Goal: Contribute content

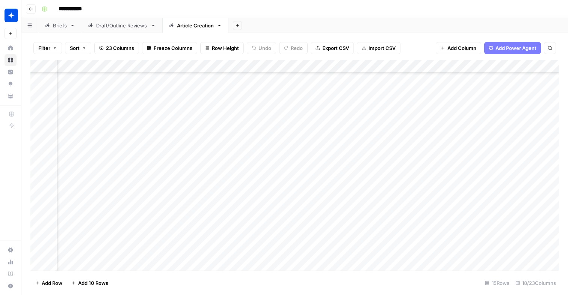
scroll to position [85, 625]
click at [369, 174] on div "Add Column" at bounding box center [294, 165] width 529 height 211
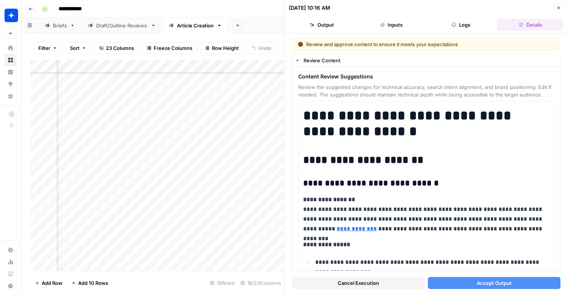
click at [561, 9] on icon "button" at bounding box center [559, 8] width 5 height 5
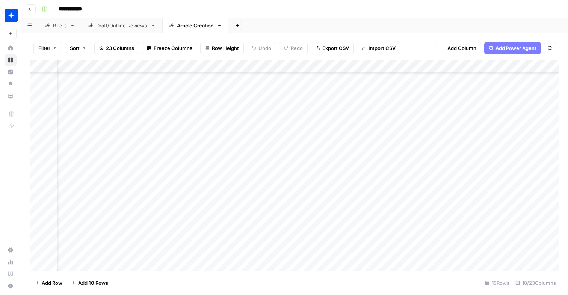
scroll to position [85, 630]
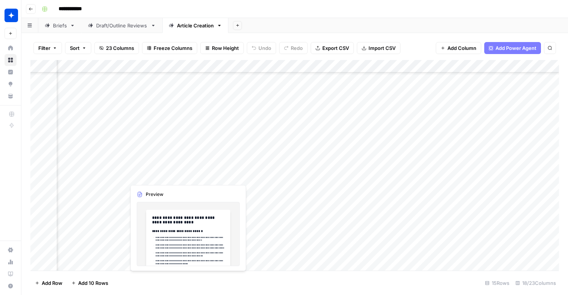
click at [168, 178] on div "Add Column" at bounding box center [294, 165] width 529 height 211
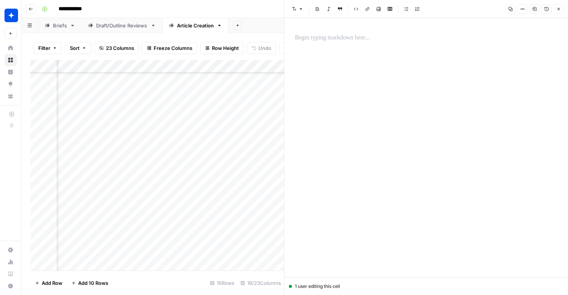
click at [325, 57] on div at bounding box center [427, 147] width 272 height 259
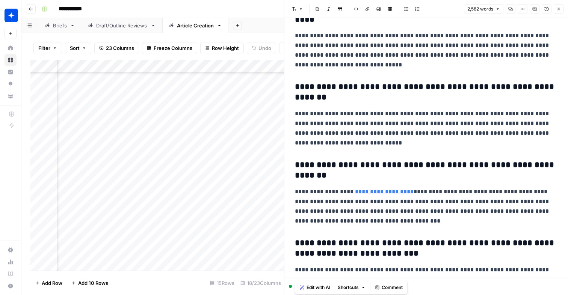
scroll to position [3320, 0]
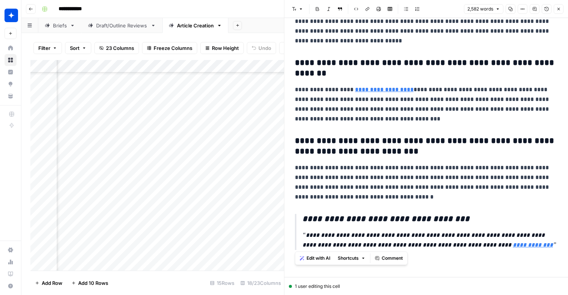
drag, startPoint x: 298, startPoint y: 38, endPoint x: 507, endPoint y: 251, distance: 298.5
copy div "**********"
click at [561, 8] on button "Close" at bounding box center [559, 9] width 10 height 10
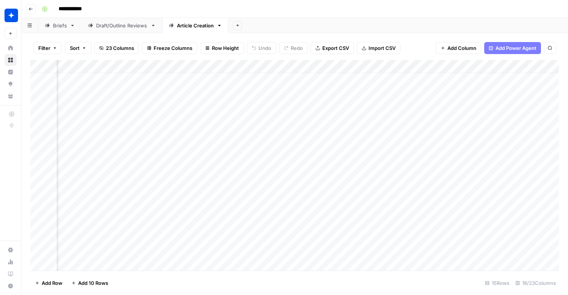
scroll to position [0, 630]
click at [361, 142] on div "Add Column" at bounding box center [294, 165] width 529 height 211
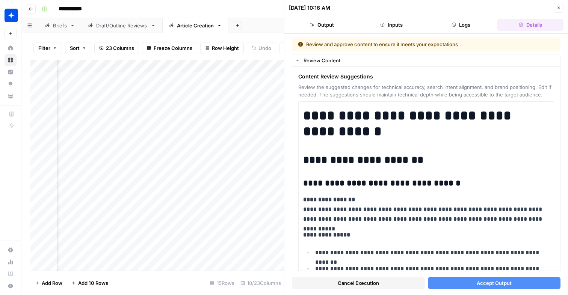
click at [159, 138] on div "Add Column" at bounding box center [157, 165] width 254 height 211
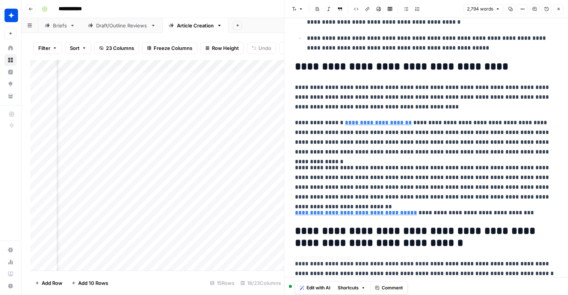
type input "[URL][DOMAIN_NAME]"
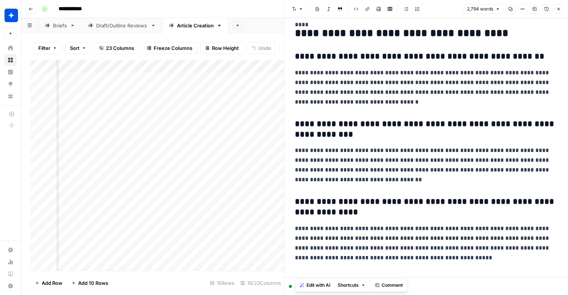
scroll to position [3487, 0]
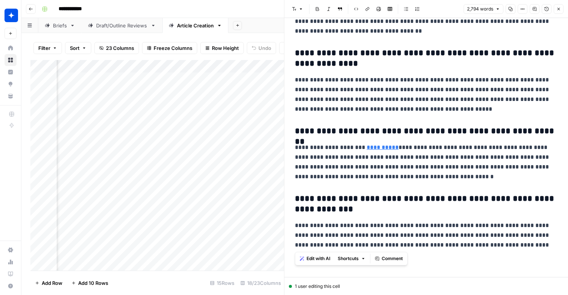
drag, startPoint x: 297, startPoint y: 41, endPoint x: 542, endPoint y: 252, distance: 324.0
copy div "**********"
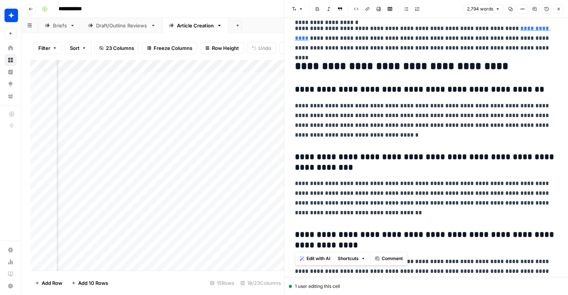
scroll to position [3301, 0]
